Goal: Transaction & Acquisition: Purchase product/service

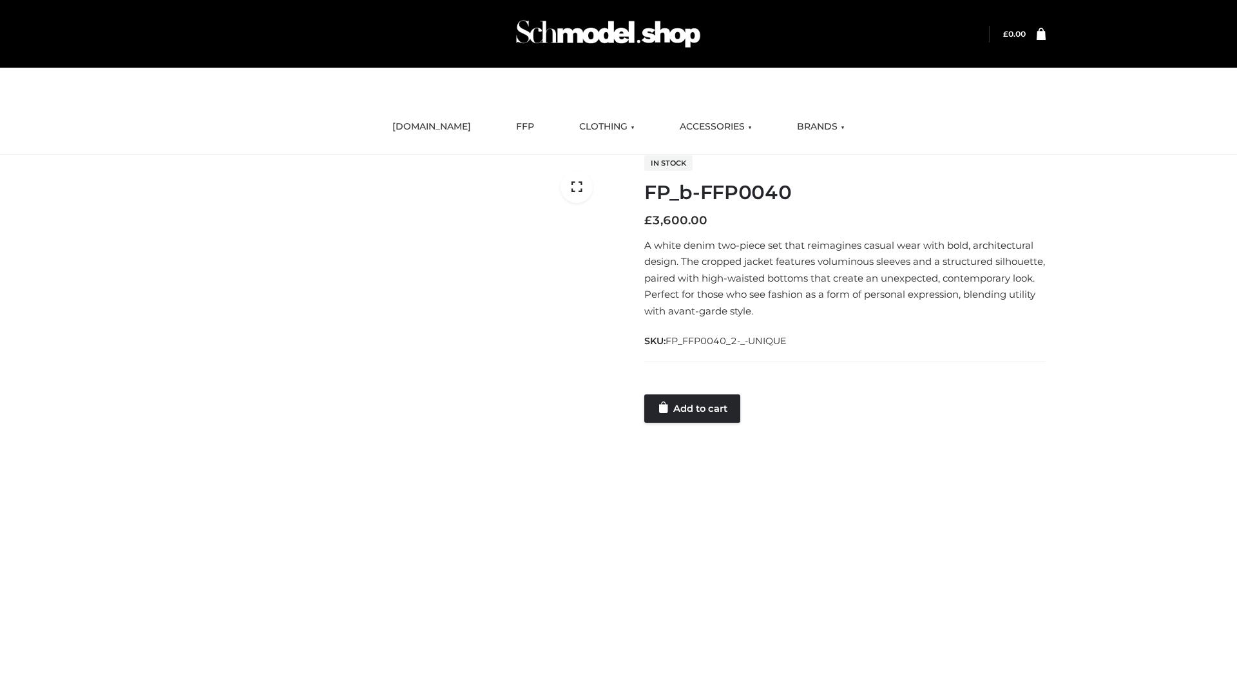
click at [693, 408] on link "Add to cart" at bounding box center [692, 408] width 96 height 28
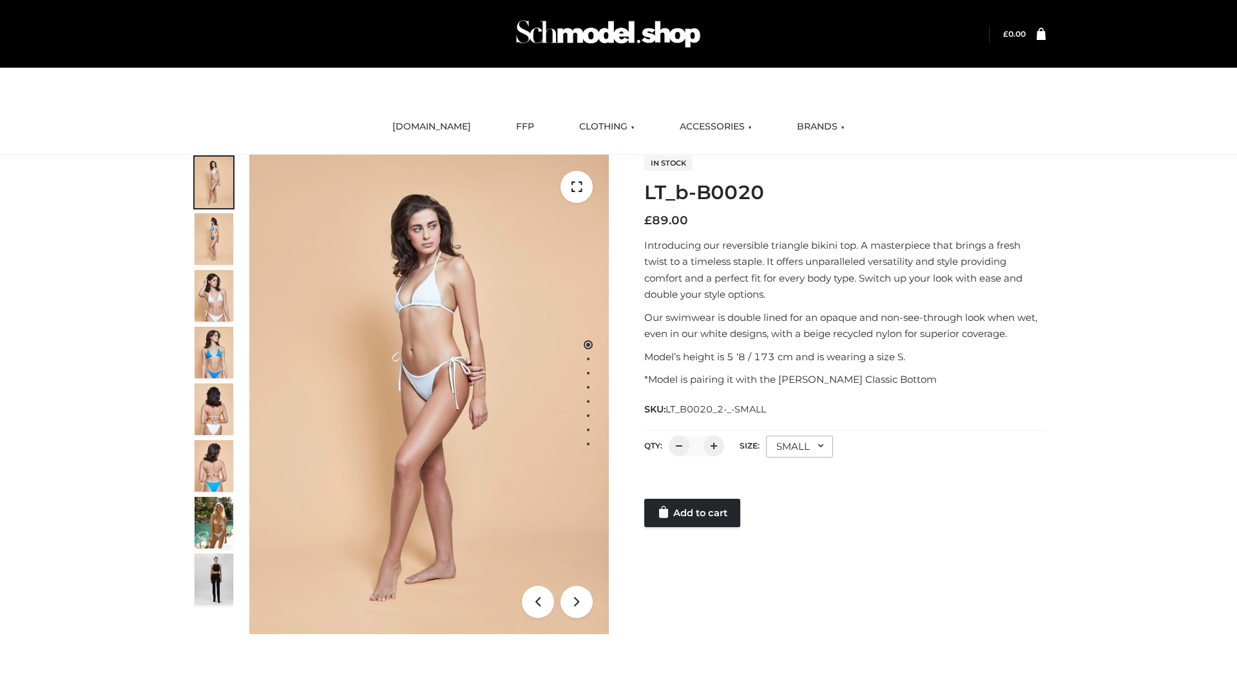
click at [693, 513] on link "Add to cart" at bounding box center [692, 513] width 96 height 28
